Goal: Information Seeking & Learning: Find specific fact

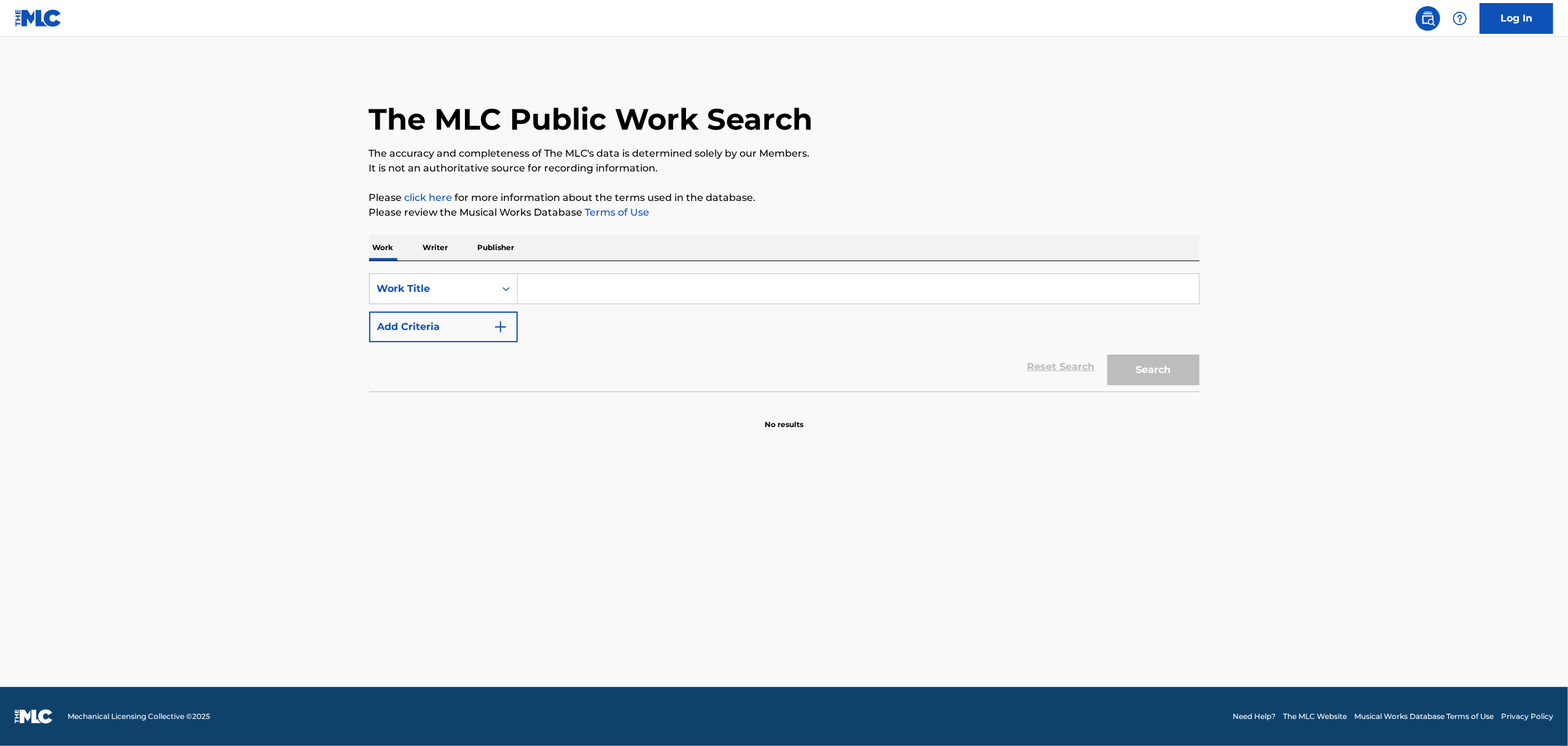
click at [537, 288] on input "Search Form" at bounding box center [859, 289] width 681 height 29
type input "bustin"
click at [497, 333] on img "Search Form" at bounding box center [500, 326] width 15 height 15
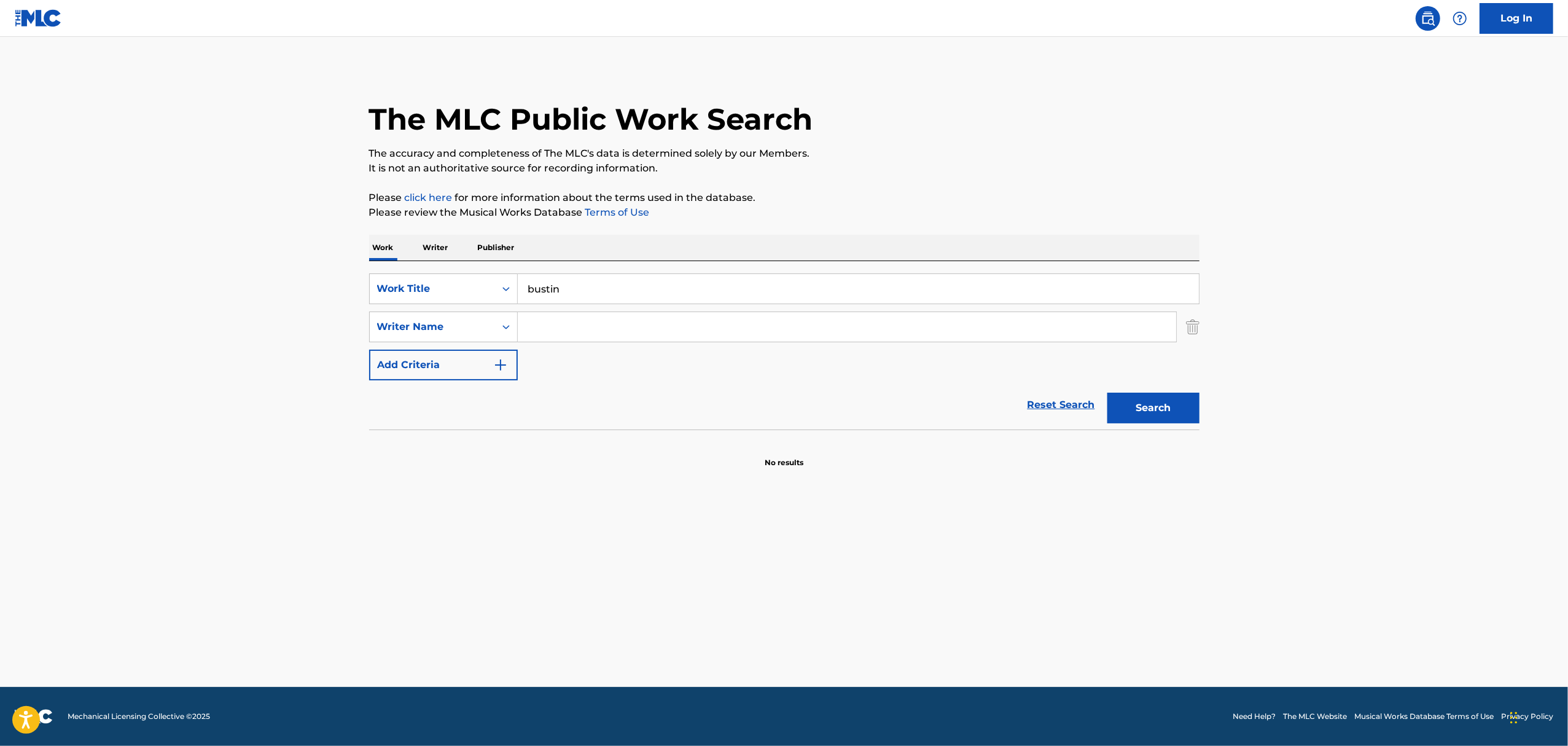
click at [561, 333] on input "Search Form" at bounding box center [847, 327] width 658 height 29
type input "[PERSON_NAME]"
click at [1107, 392] on button "Search" at bounding box center [1153, 408] width 92 height 31
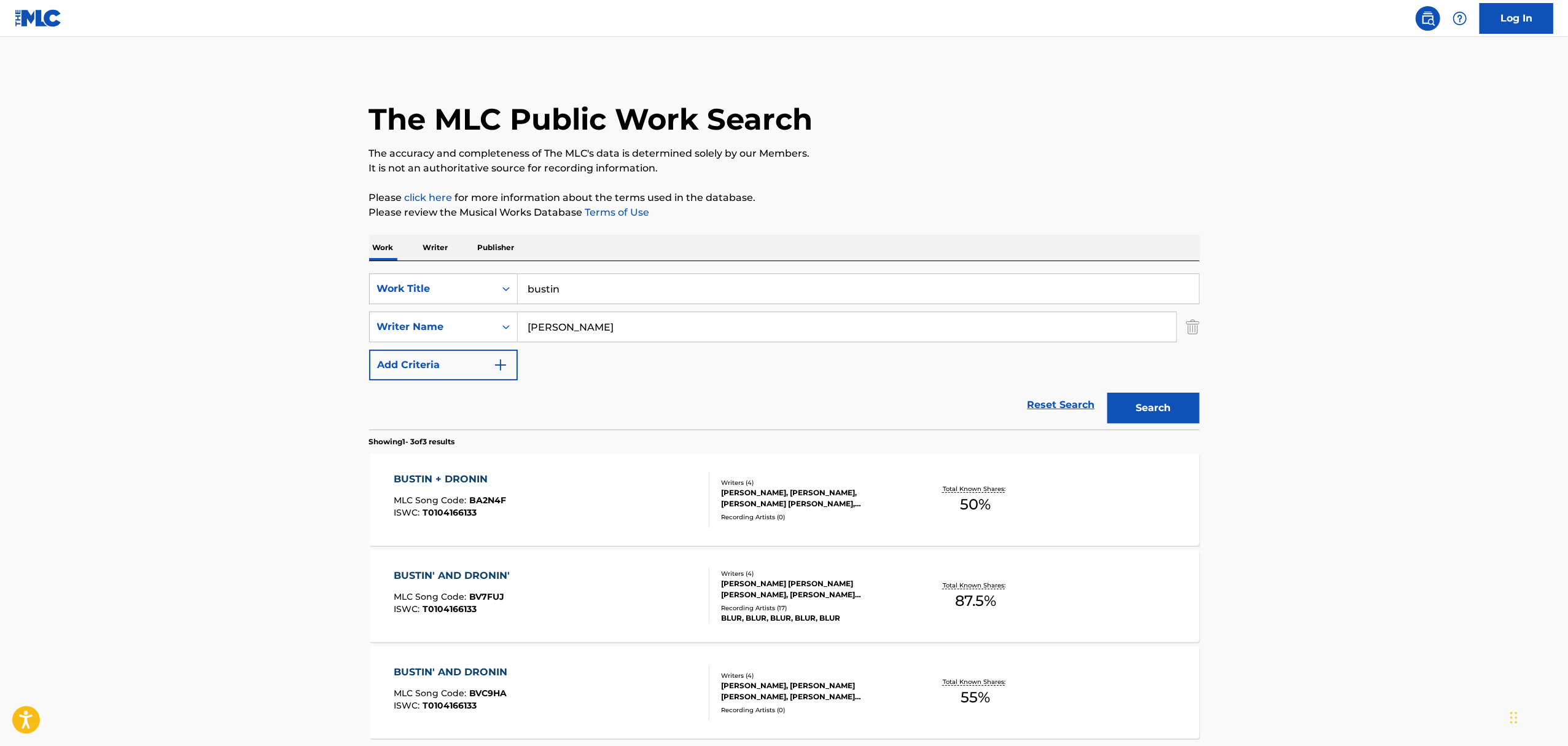
click at [855, 532] on div "BUSTIN + DRONIN MLC Song Code : BA2N4F ISWC : T0104166133 Writers ( 4 ) [PERSON…" at bounding box center [784, 499] width 830 height 92
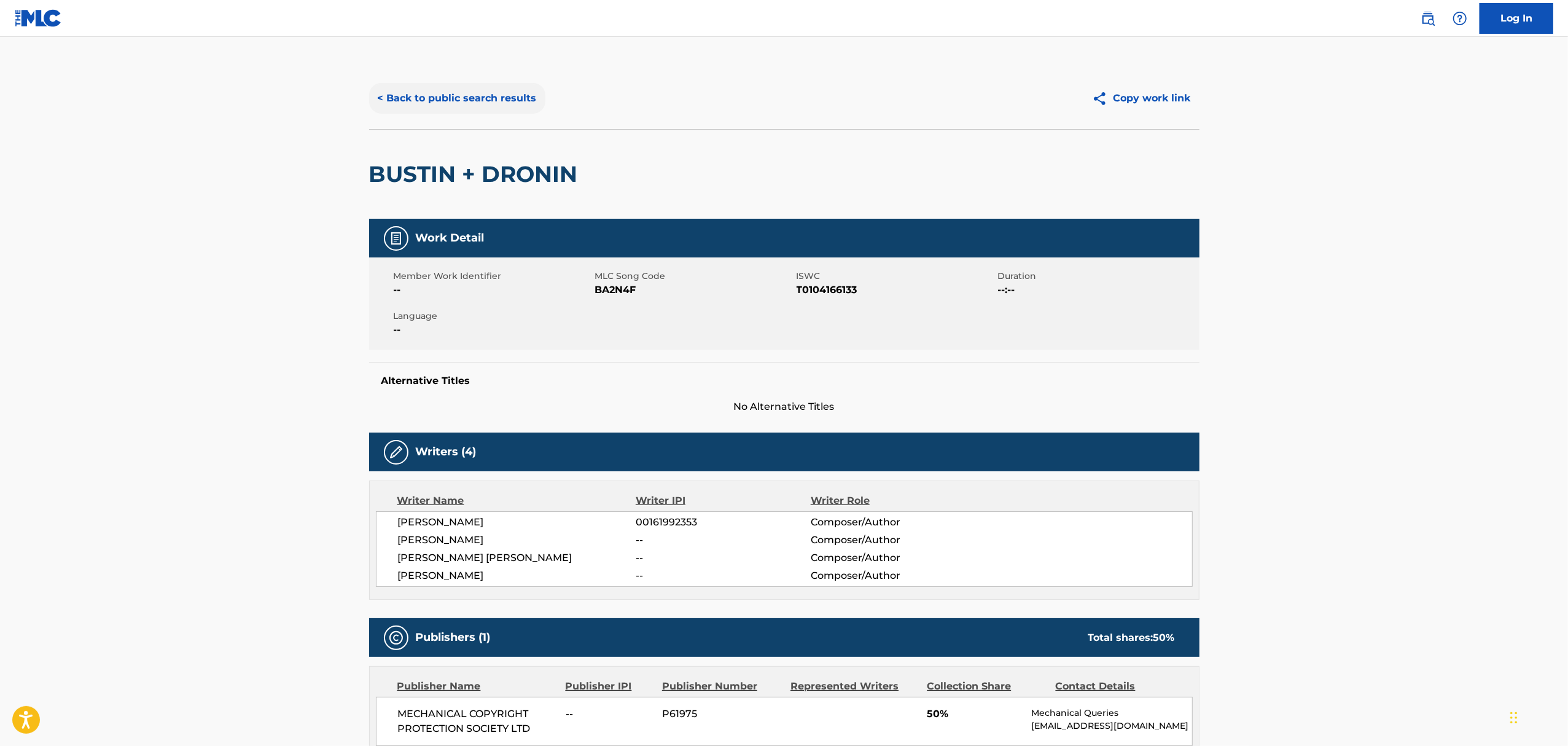
click at [377, 99] on button "< Back to public search results" at bounding box center [457, 98] width 176 height 31
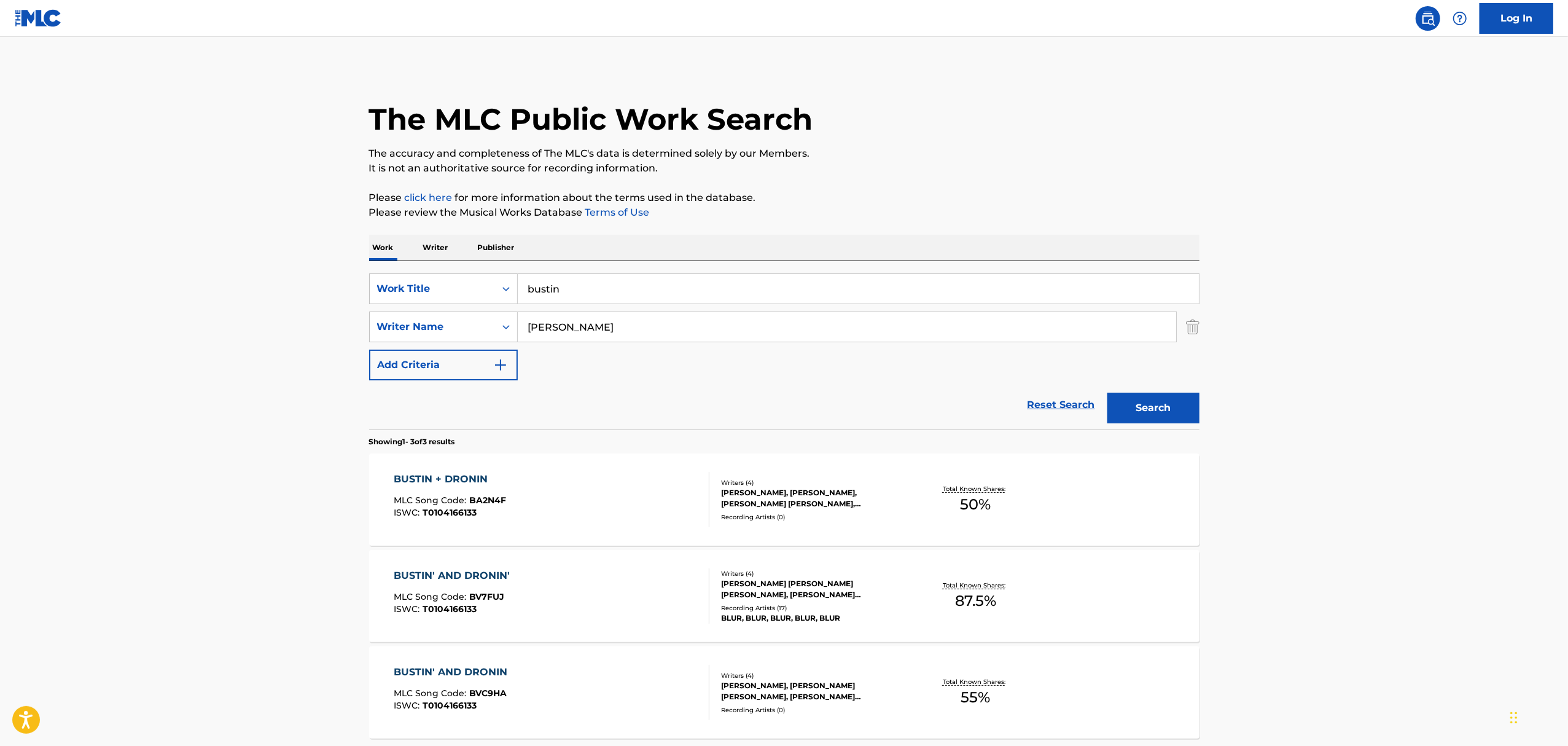
click at [831, 596] on div "[PERSON_NAME] [PERSON_NAME] [PERSON_NAME], [PERSON_NAME] [PERSON_NAME], [PERSON…" at bounding box center [814, 589] width 186 height 22
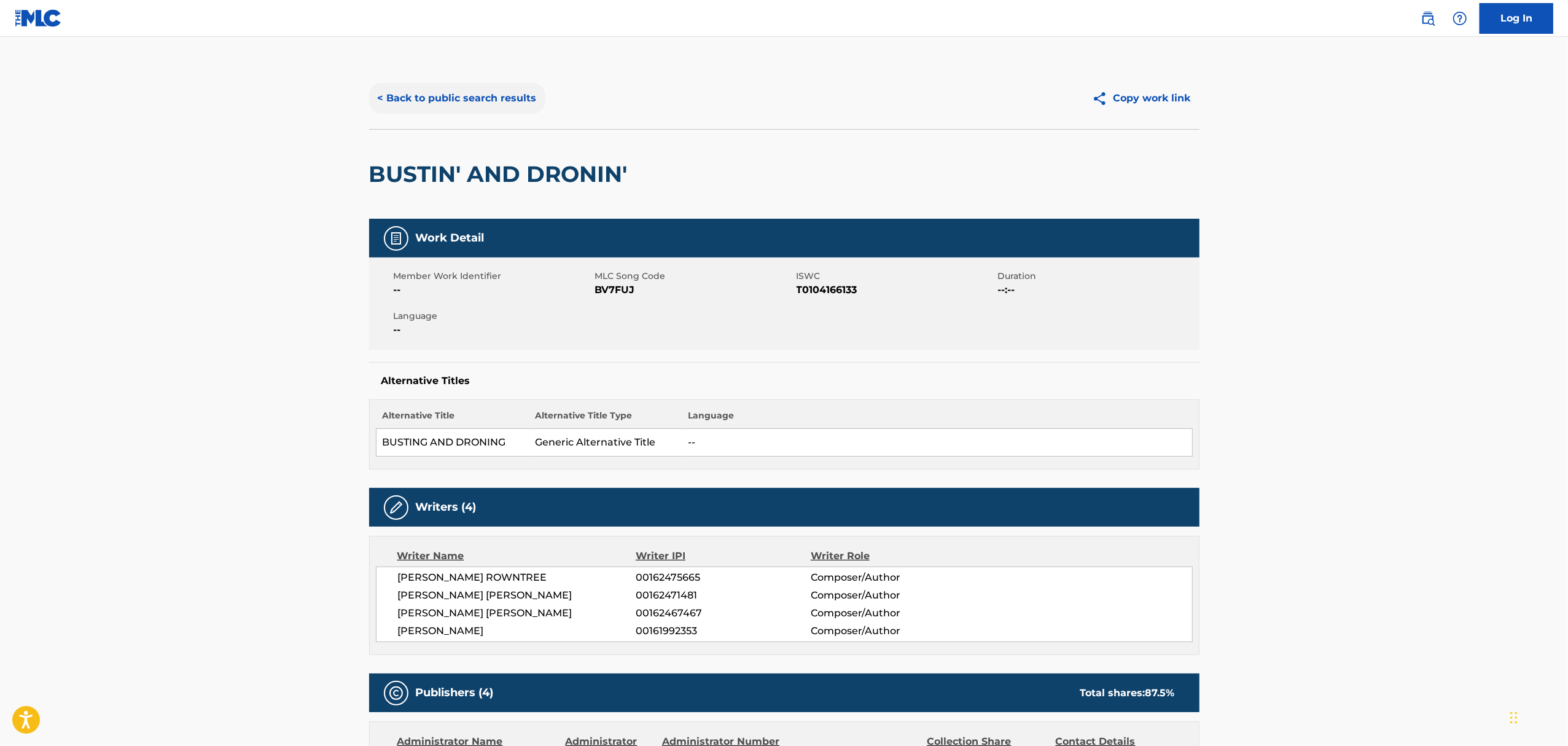
click at [433, 100] on button "< Back to public search results" at bounding box center [457, 98] width 176 height 31
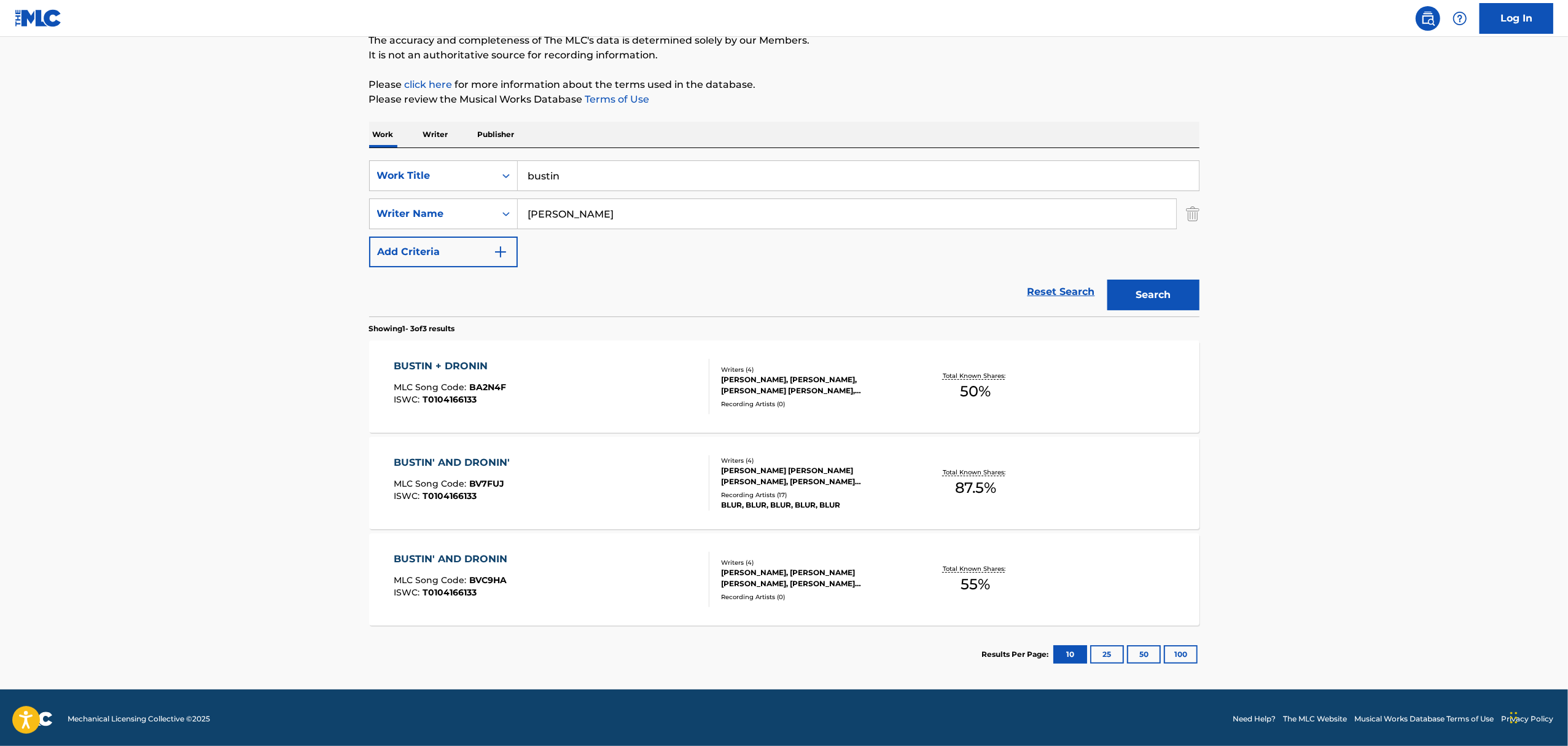
scroll to position [116, 0]
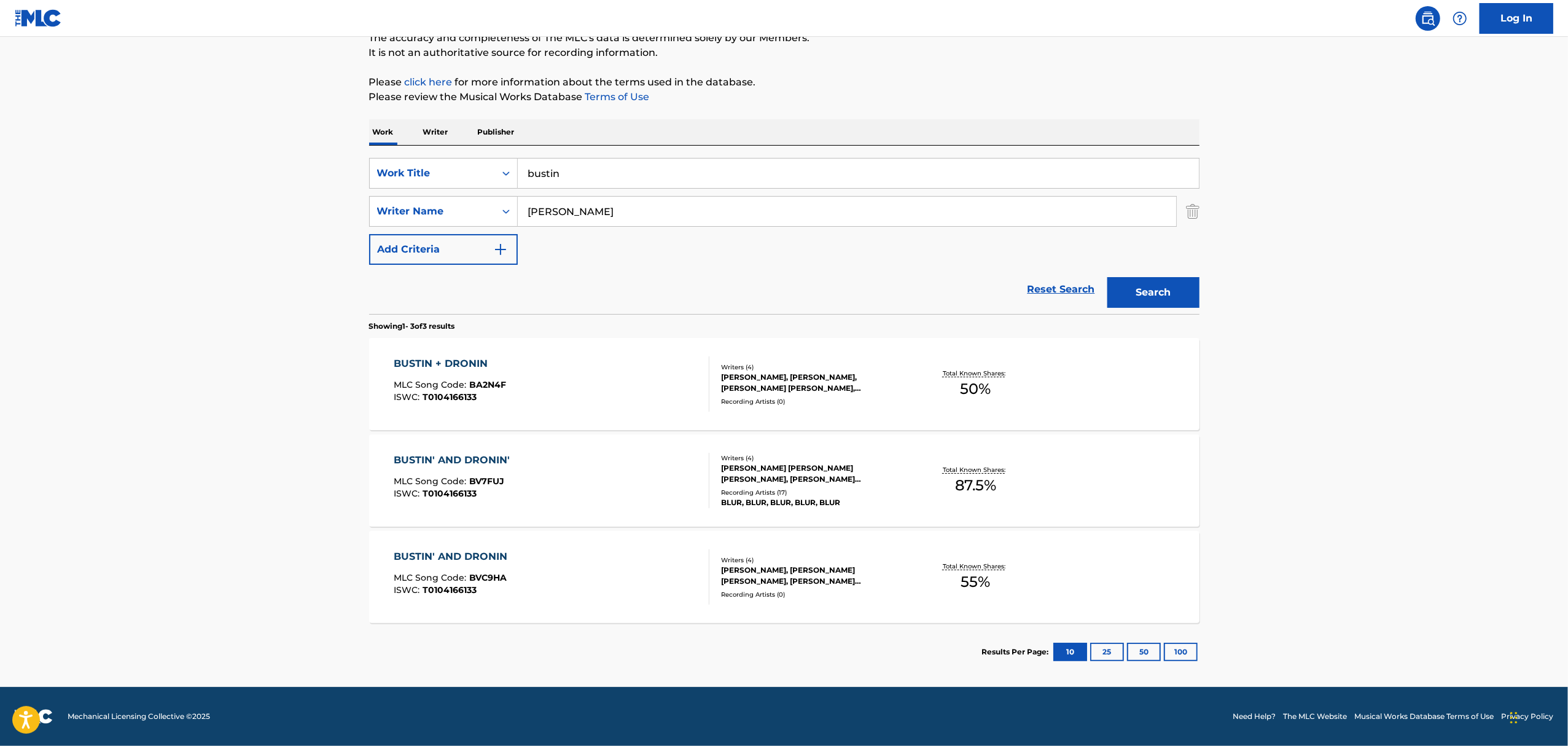
click at [894, 583] on div "[PERSON_NAME], [PERSON_NAME] [PERSON_NAME], [PERSON_NAME] [PERSON_NAME], [PERSO…" at bounding box center [814, 576] width 186 height 22
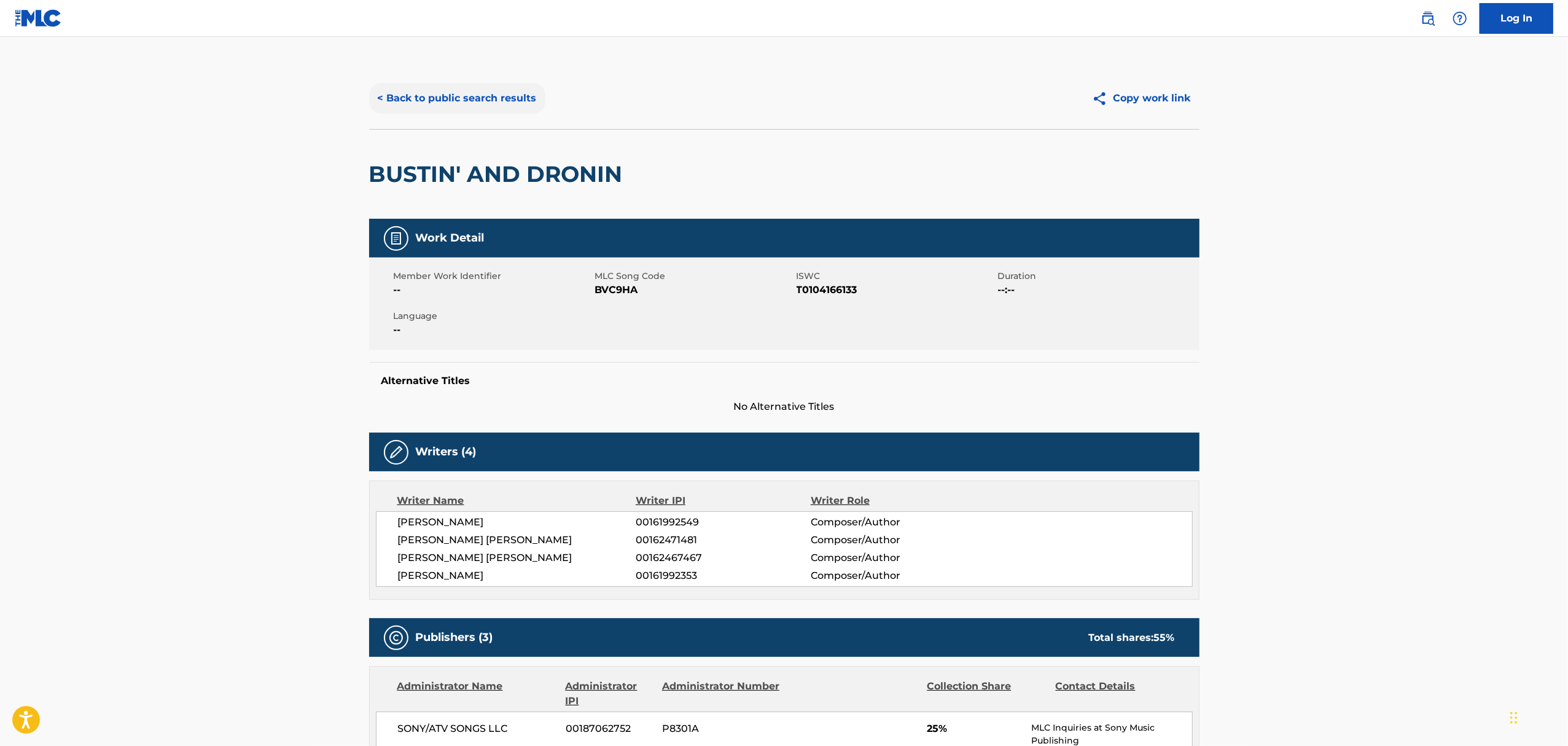
click at [437, 92] on button "< Back to public search results" at bounding box center [457, 98] width 176 height 31
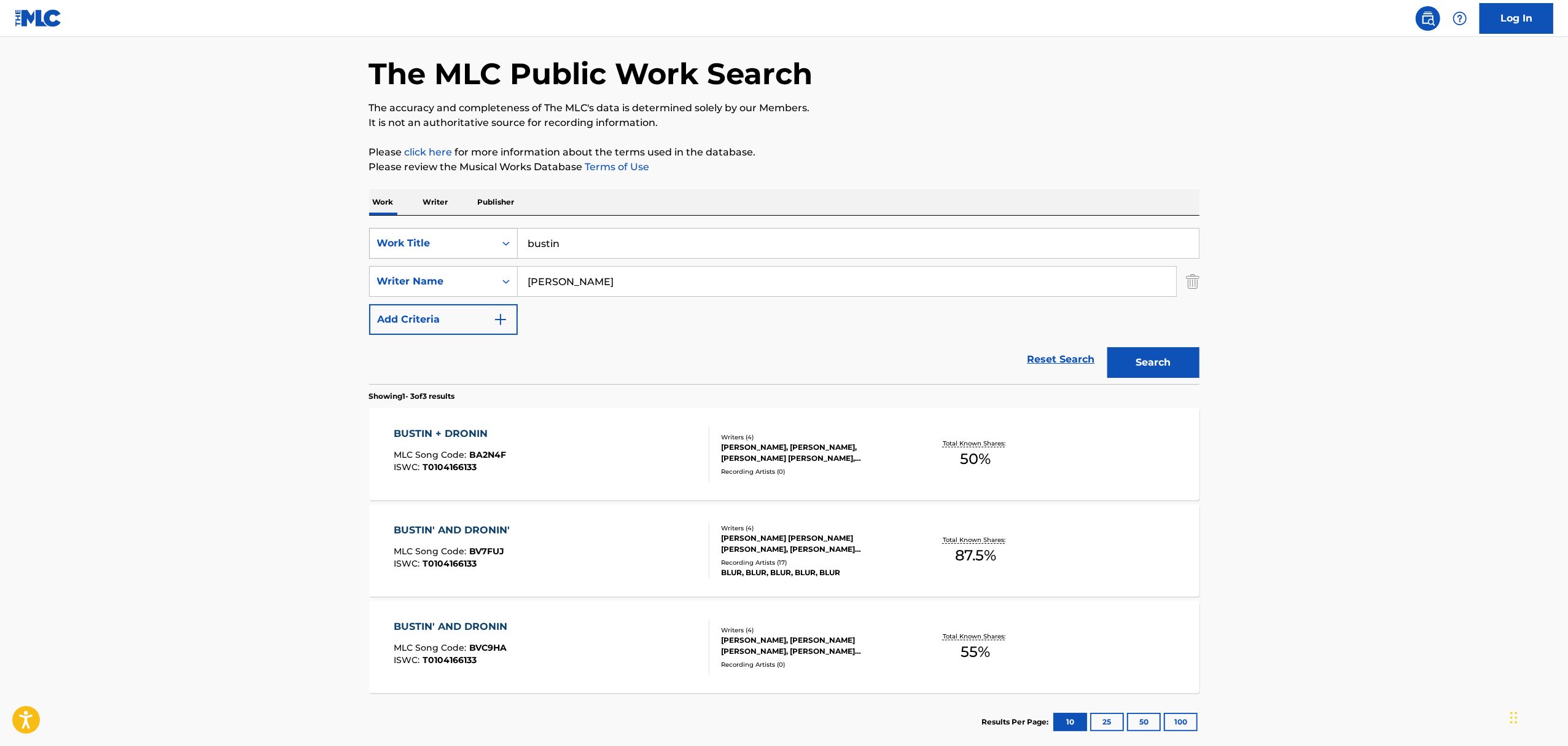
drag, startPoint x: 586, startPoint y: 241, endPoint x: 507, endPoint y: 239, distance: 79.0
click at [507, 239] on div "SearchWithCriteria2eb55ebb-bc60-4984-a532-13cc89b7e1ed Work Title bustin" at bounding box center [784, 243] width 830 height 31
type input "song 2"
click at [1107, 347] on button "Search" at bounding box center [1153, 363] width 92 height 31
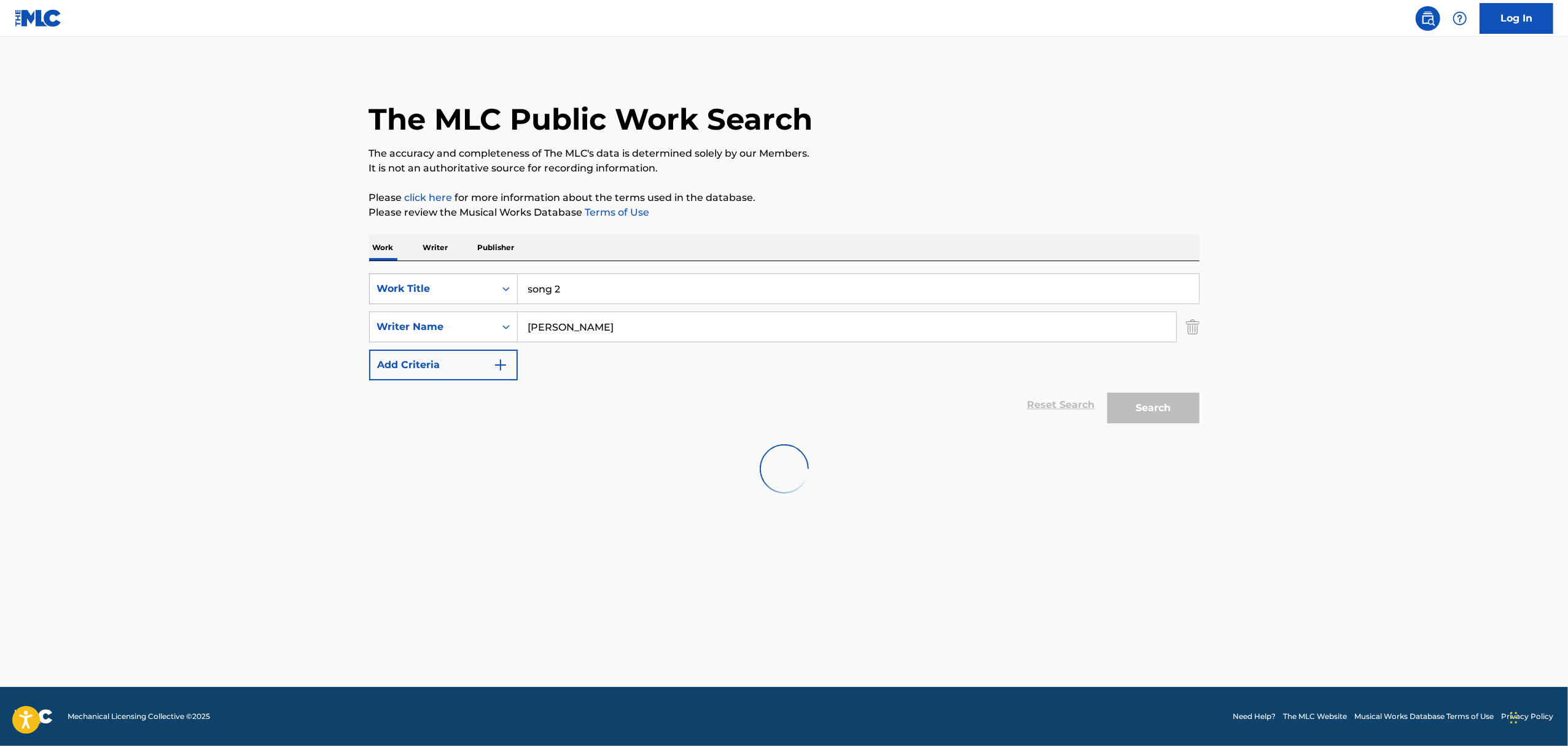
scroll to position [0, 0]
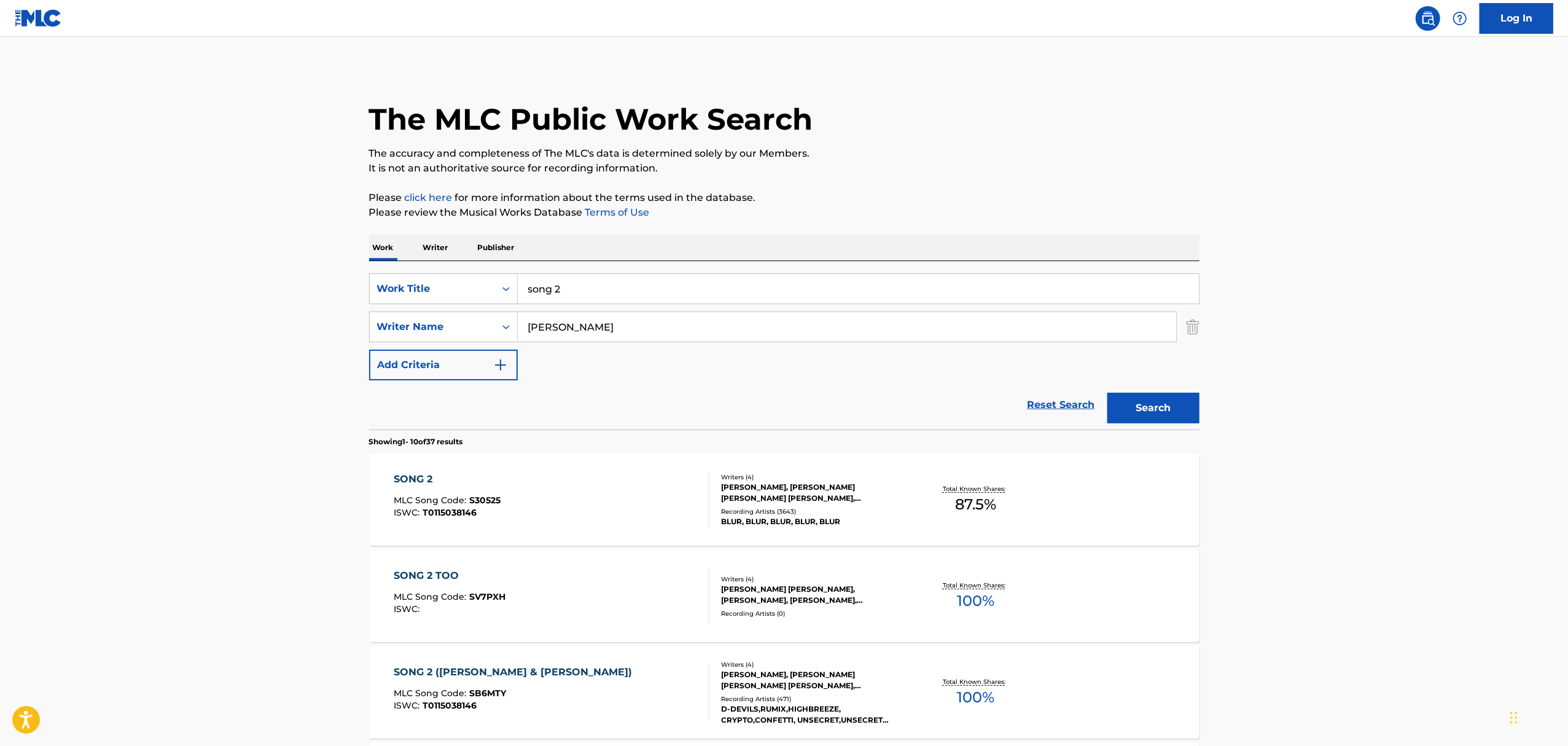
click at [888, 504] on div "Writers ( 4 ) [PERSON_NAME], [PERSON_NAME] [PERSON_NAME] [PERSON_NAME], [PERSON…" at bounding box center [808, 500] width 197 height 55
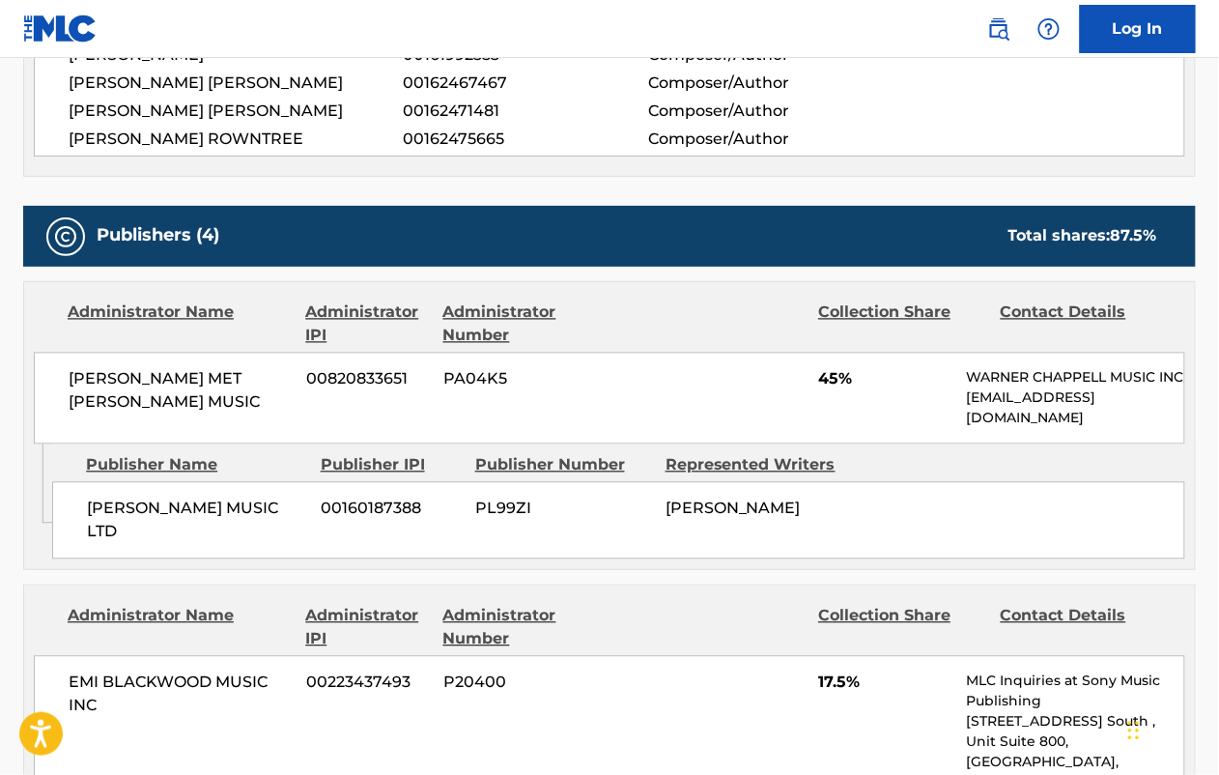
scroll to position [773, 0]
